Goal: Task Accomplishment & Management: Use online tool/utility

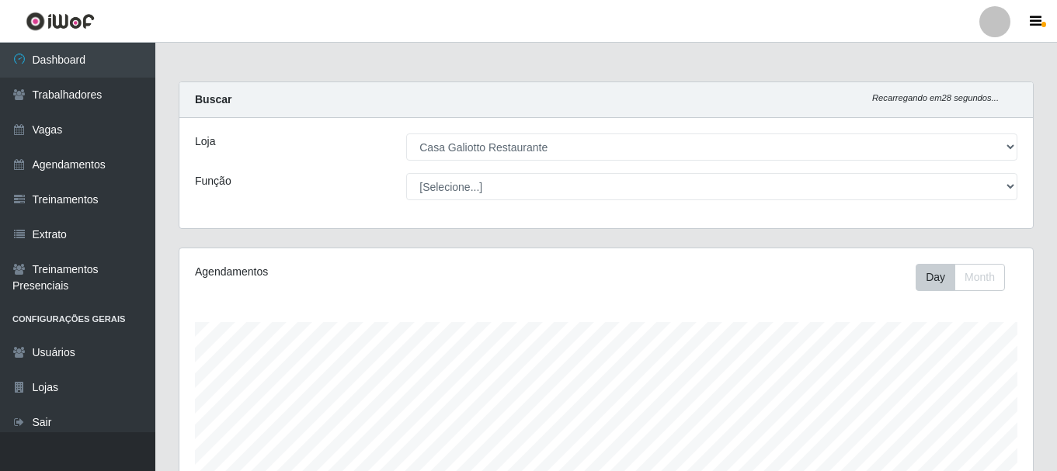
select select "279"
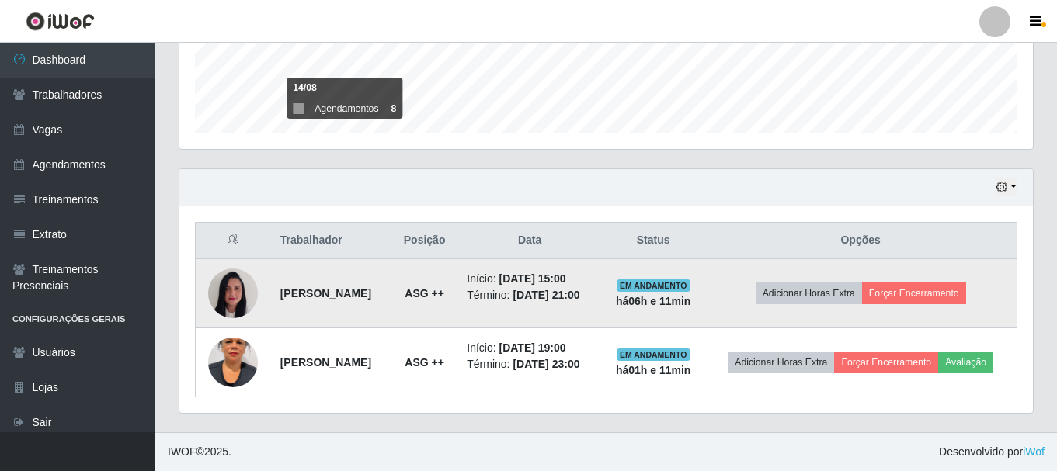
scroll to position [322, 853]
drag, startPoint x: 498, startPoint y: 287, endPoint x: 554, endPoint y: 288, distance: 55.9
click at [537, 283] on td "Início: [DATE] 15:00 Término: [DATE] 21:00" at bounding box center [529, 294] width 144 height 70
click at [558, 290] on li "Término: [DATE] 21:00" at bounding box center [530, 295] width 126 height 16
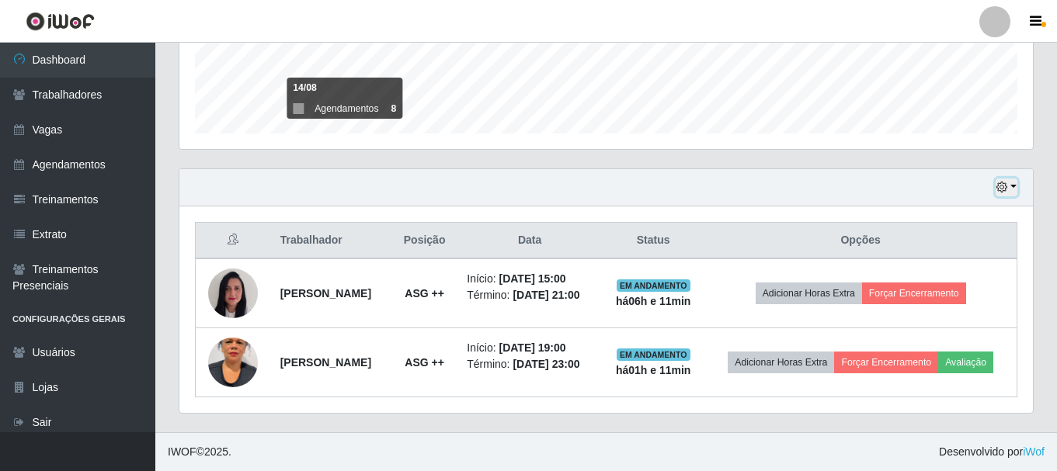
click at [1014, 179] on button "button" at bounding box center [1006, 188] width 22 height 18
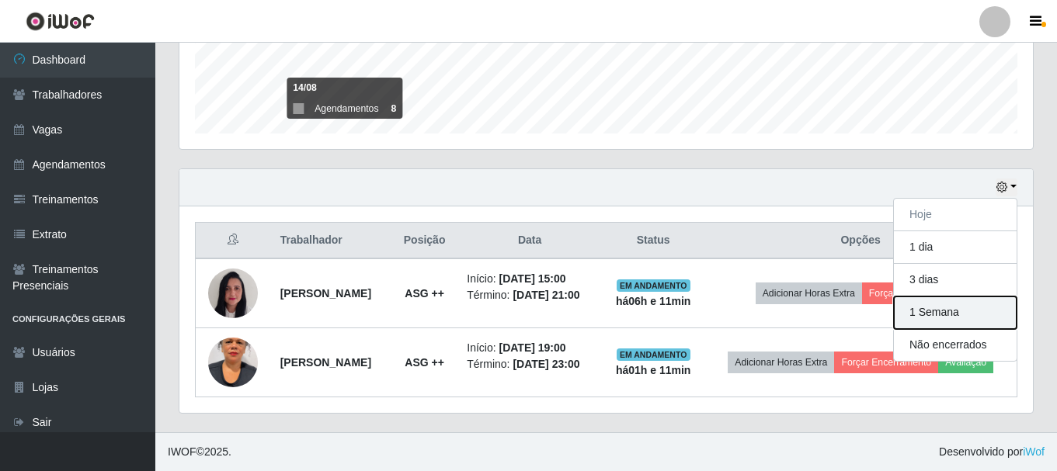
click at [930, 297] on button "1 Semana" at bounding box center [955, 313] width 123 height 33
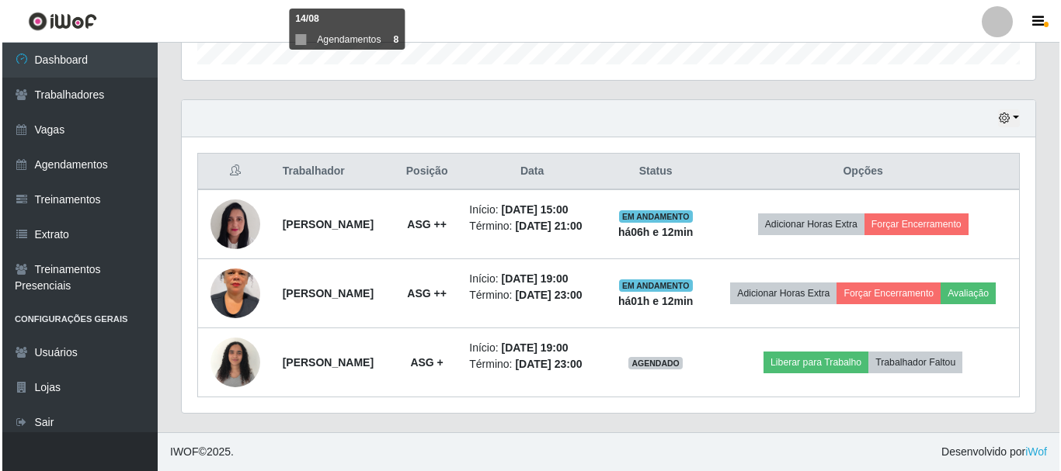
scroll to position [526, 0]
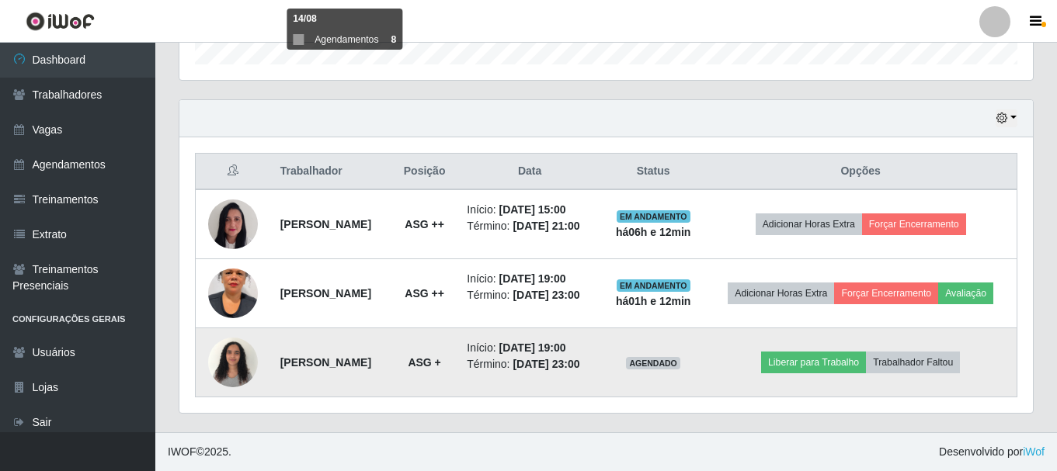
click at [228, 349] on img at bounding box center [233, 362] width 50 height 66
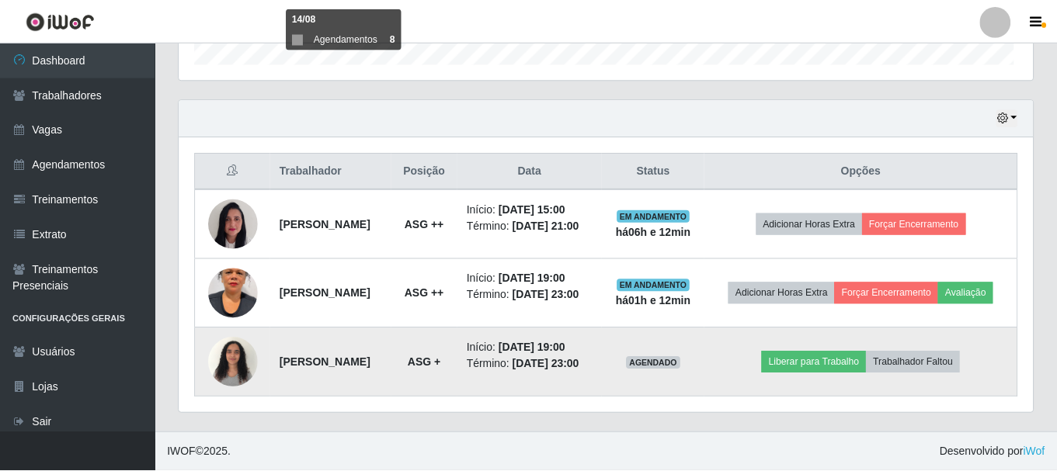
scroll to position [322, 846]
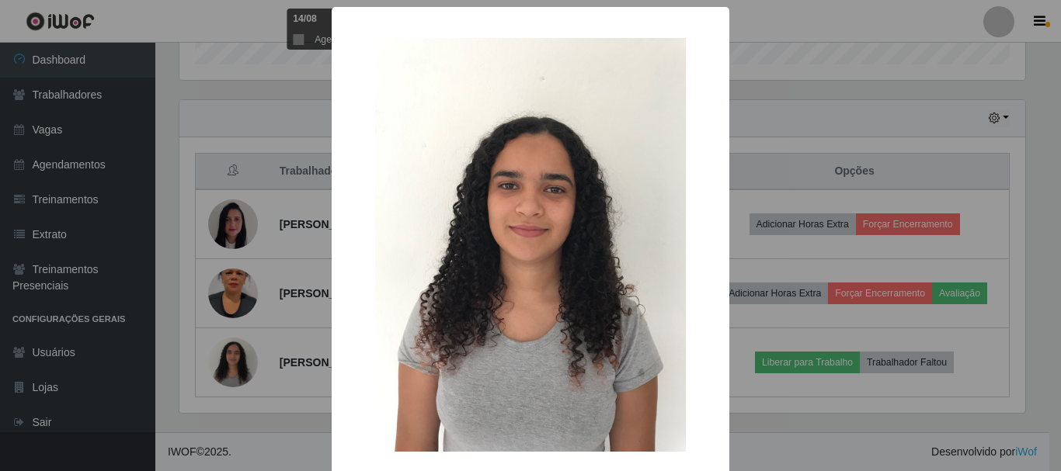
click at [845, 93] on div "× OK Cancel" at bounding box center [530, 235] width 1061 height 471
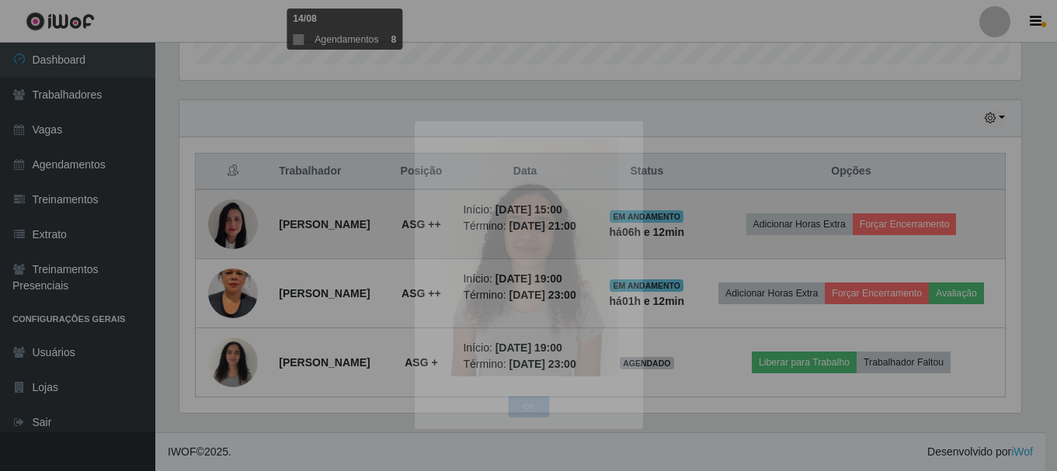
scroll to position [322, 853]
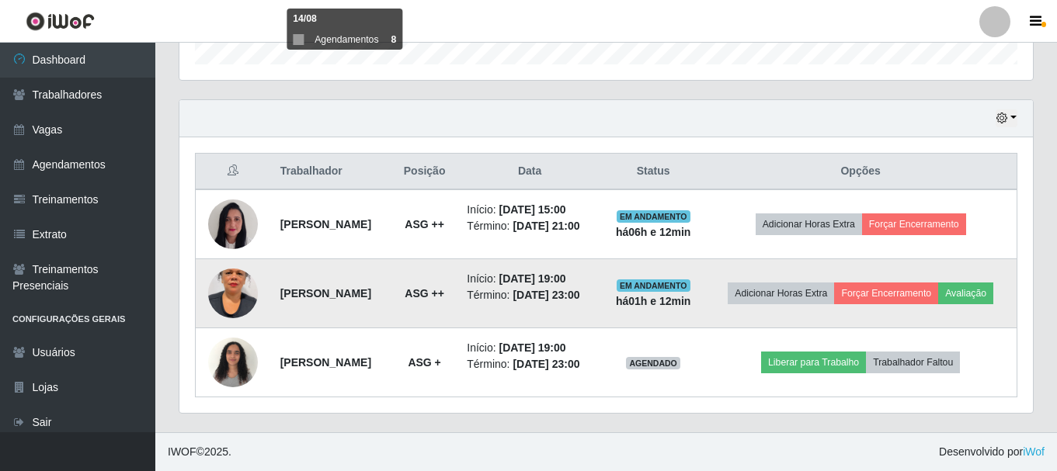
click at [222, 283] on img at bounding box center [233, 293] width 50 height 89
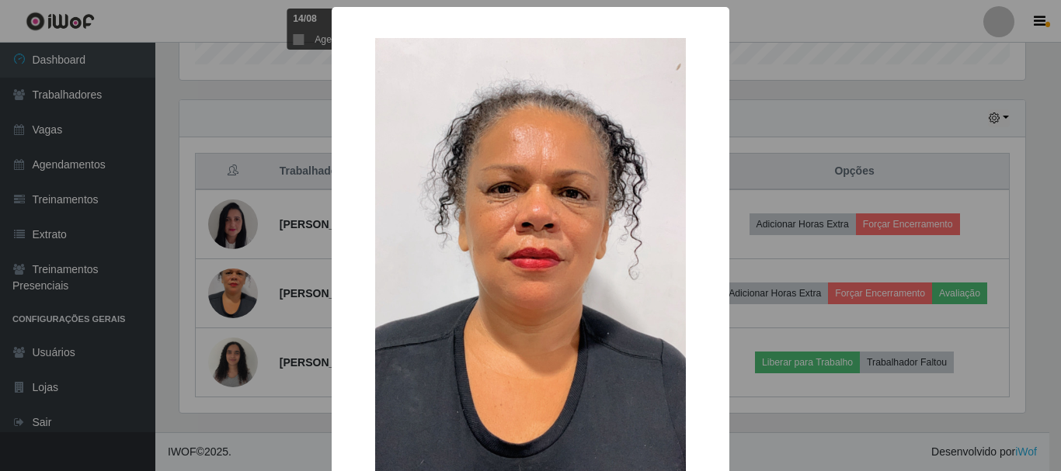
click at [891, 92] on div "× OK Cancel" at bounding box center [530, 235] width 1061 height 471
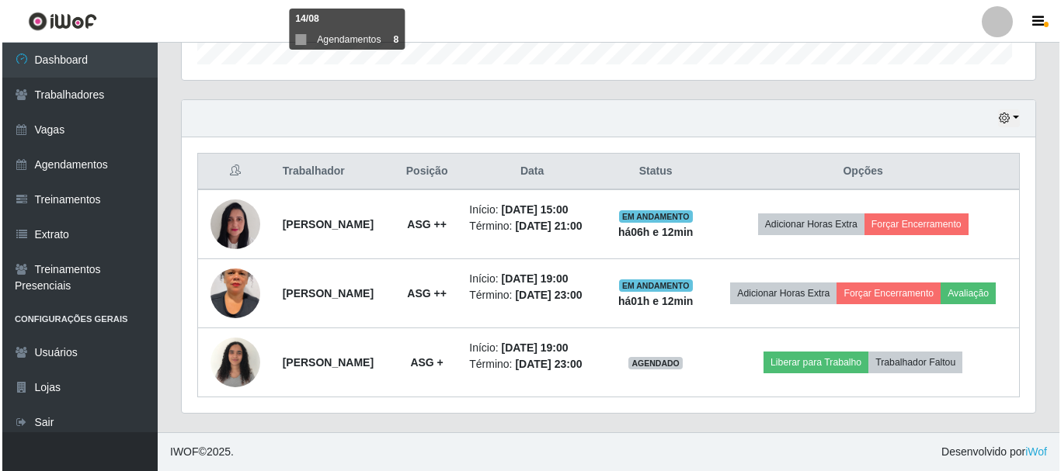
scroll to position [322, 853]
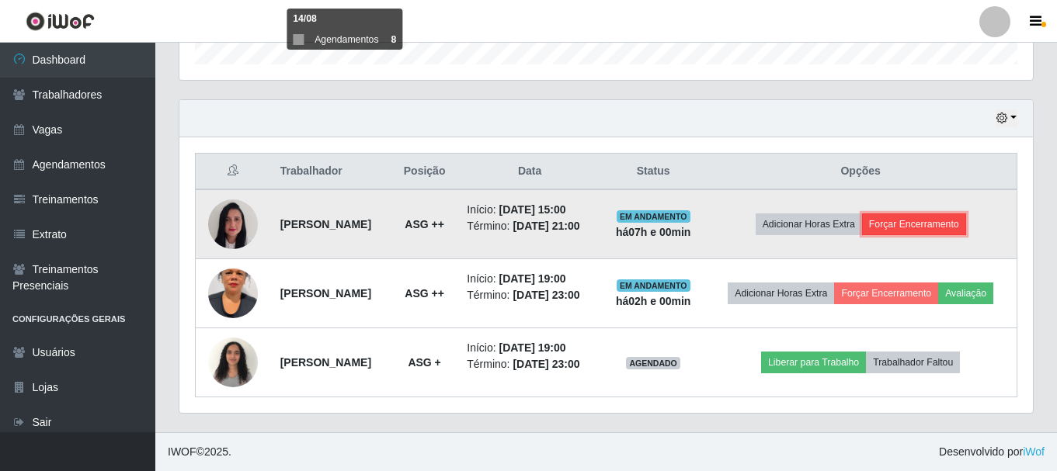
click at [912, 214] on button "Forçar Encerramento" at bounding box center [914, 225] width 104 height 22
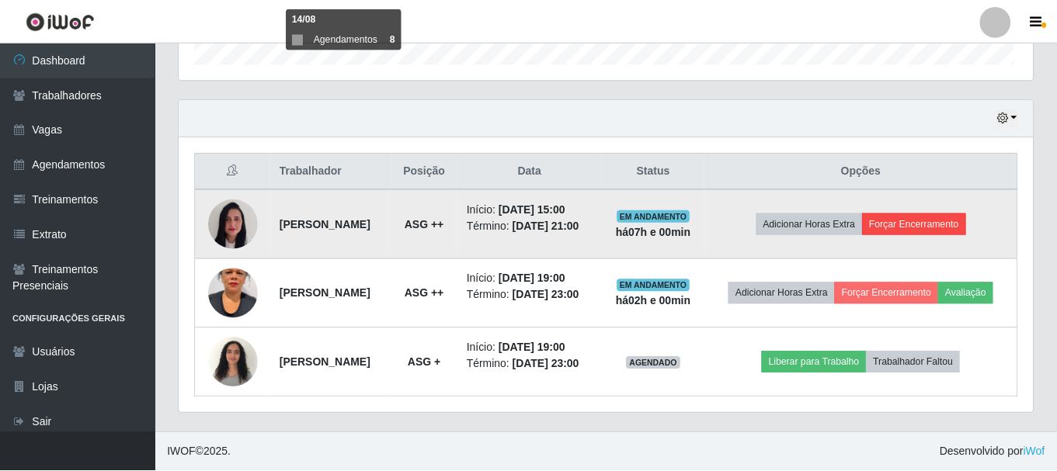
scroll to position [322, 846]
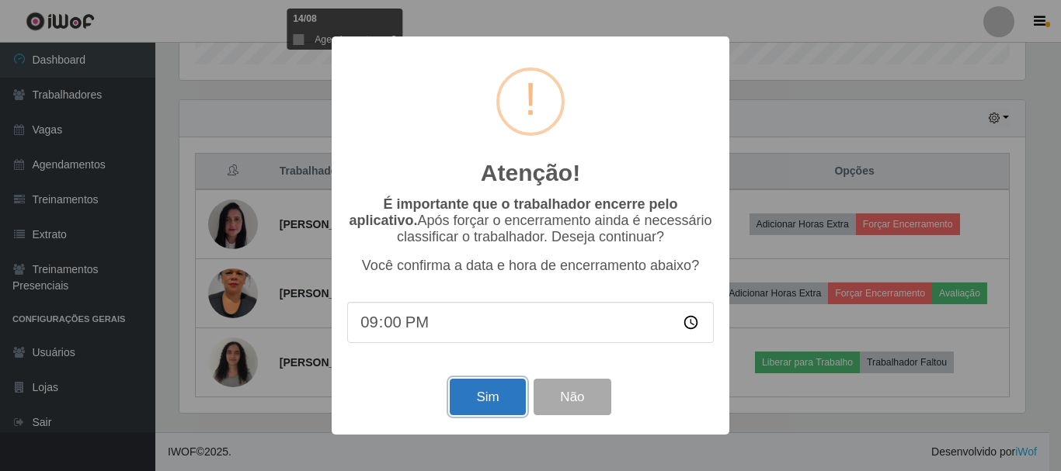
click at [497, 400] on button "Sim" at bounding box center [487, 397] width 75 height 36
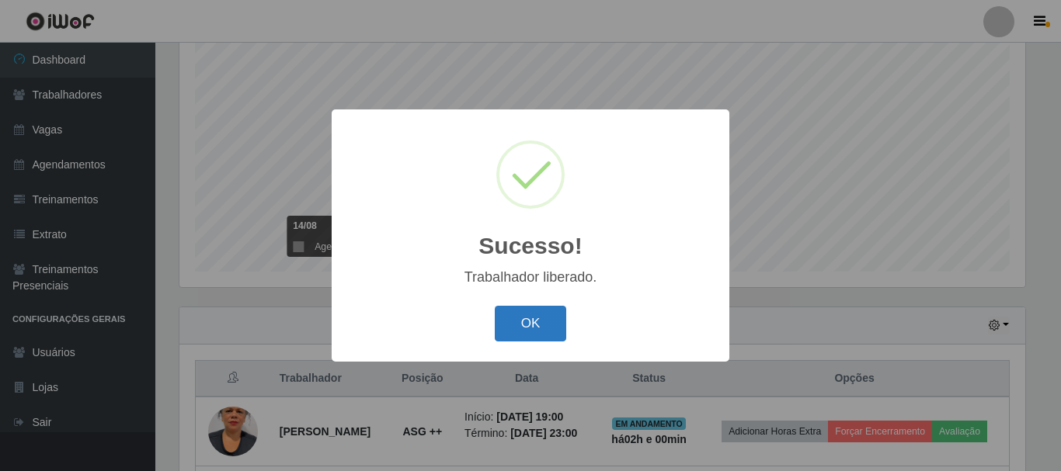
click at [532, 321] on button "OK" at bounding box center [531, 324] width 72 height 36
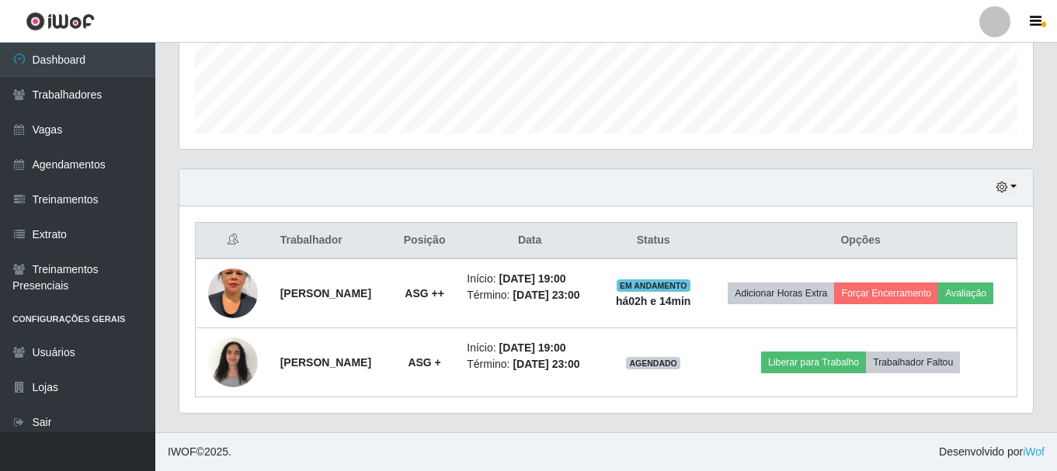
scroll to position [439, 0]
